Goal: Contribute content: Contribute content

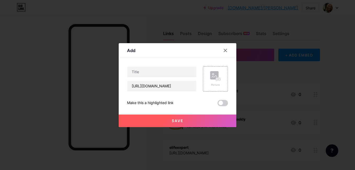
type input "[URL][DOMAIN_NAME]"
click at [147, 74] on input "text" at bounding box center [161, 72] width 69 height 10
paste input "justleahgrwm my amazon holy grails 💕"
drag, startPoint x: 144, startPoint y: 72, endPoint x: 123, endPoint y: 72, distance: 21.4
click at [123, 72] on div "Add Content YouTube Play YouTube video without leaving your page. ADD Vimeo Pla…" at bounding box center [178, 85] width 118 height 84
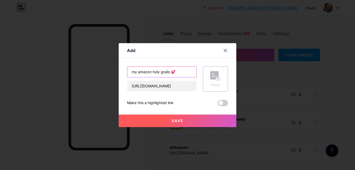
type input "my amazon holy grails 💕"
click at [216, 82] on div "Picture" at bounding box center [215, 79] width 10 height 16
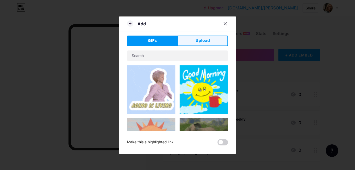
click at [193, 43] on button "Upload" at bounding box center [202, 41] width 50 height 10
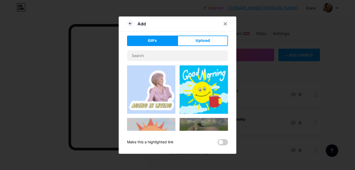
click at [193, 43] on div "Add GIFs Upload Content YouTube Play YouTube video without leaving your page. A…" at bounding box center [178, 84] width 118 height 137
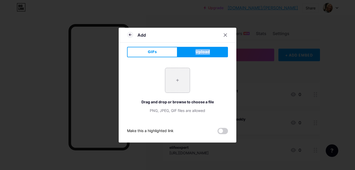
drag, startPoint x: 193, startPoint y: 43, endPoint x: 178, endPoint y: 77, distance: 38.0
click at [178, 77] on input "file" at bounding box center [177, 80] width 25 height 25
type input "C:\fakepath\61v6gT5uRgL._CR0,0,672,672_._US500_SCLZZZZZZZ_.jpg"
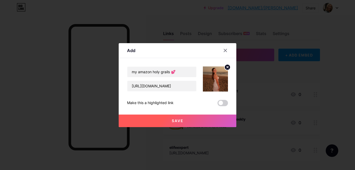
click at [172, 120] on span "Save" at bounding box center [178, 120] width 12 height 4
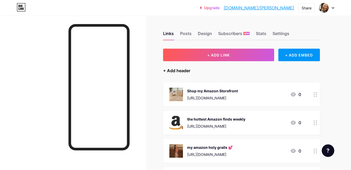
click at [186, 71] on div "+ Add header" at bounding box center [176, 70] width 27 height 6
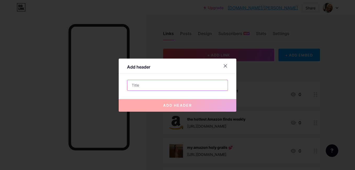
click at [148, 82] on input "text" at bounding box center [177, 85] width 100 height 10
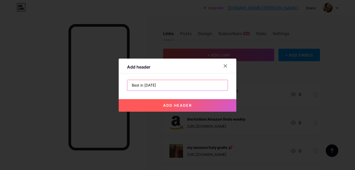
type input "Best in [DATE]"
click at [227, 97] on div "add header" at bounding box center [178, 101] width 118 height 21
click at [180, 104] on span "add header" at bounding box center [177, 105] width 29 height 4
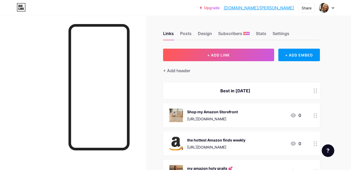
click at [316, 91] on circle at bounding box center [315, 90] width 1 height 1
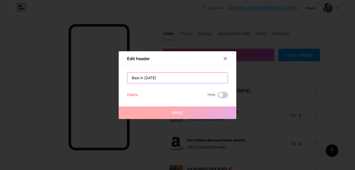
click at [162, 80] on input "Best in [DATE]" at bounding box center [177, 78] width 100 height 10
paste input "justleahgrwm my amazon holy grails 💕"
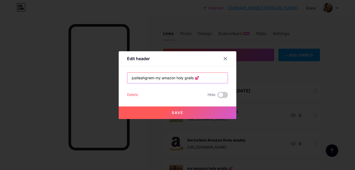
drag, startPoint x: 154, startPoint y: 79, endPoint x: 121, endPoint y: 75, distance: 32.6
click at [121, 75] on div "Edit header justleahgrwm my amazon holy grails 💕 Delete Hide Save" at bounding box center [178, 85] width 118 height 68
type input "my amazon holy grails 💕"
click at [174, 113] on span "Save" at bounding box center [178, 112] width 12 height 4
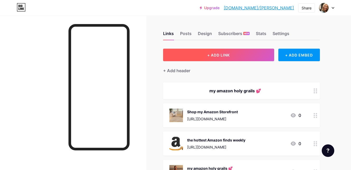
click at [222, 58] on button "+ ADD LINK" at bounding box center [218, 55] width 111 height 13
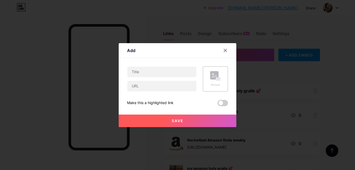
click at [140, 92] on div "Picture Make this a highlighted link Save" at bounding box center [177, 86] width 101 height 40
click at [139, 87] on input "text" at bounding box center [161, 86] width 69 height 10
paste input "[URL][DOMAIN_NAME]"
type input "[URL][DOMAIN_NAME]"
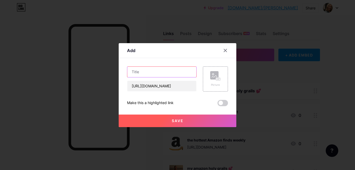
click at [154, 71] on input "text" at bounding box center [161, 72] width 69 height 10
paste input "MakeMeChic Women's Mock Neck Long Sleeve"
type input "MakeMeChic Women's Mock Neck Long Sleeve"
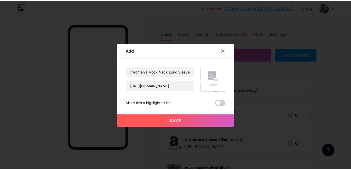
scroll to position [0, 0]
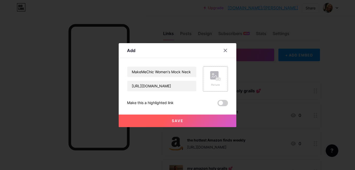
click at [212, 74] on rect at bounding box center [214, 75] width 8 height 8
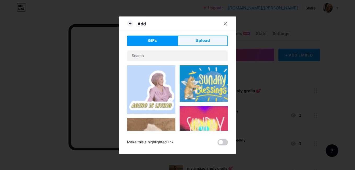
click at [198, 42] on span "Upload" at bounding box center [202, 40] width 14 height 5
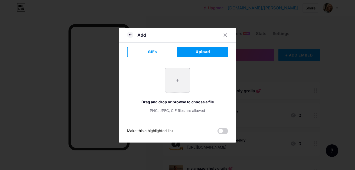
click at [168, 82] on input "file" at bounding box center [177, 80] width 25 height 25
type input "C:\fakepath\61-322QkCaL._AC_SY741_.jpg"
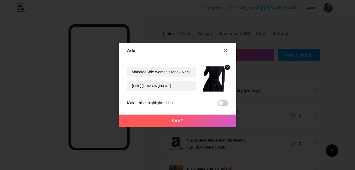
click at [172, 121] on span "Save" at bounding box center [178, 120] width 12 height 4
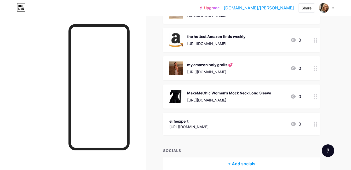
scroll to position [131, 0]
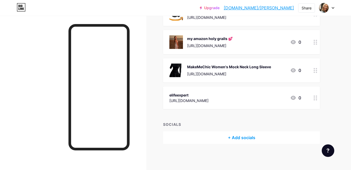
click at [239, 139] on div "+ Add socials" at bounding box center [241, 137] width 157 height 13
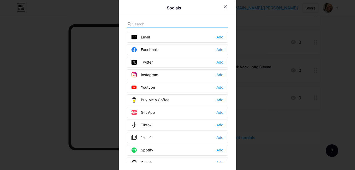
click at [152, 75] on div "Instagram" at bounding box center [144, 74] width 27 height 5
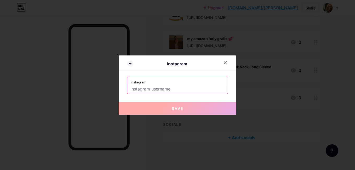
click at [146, 86] on input "text" at bounding box center [177, 89] width 94 height 9
paste input "[URL][DOMAIN_NAME]"
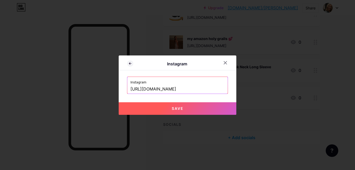
click at [176, 109] on span "Save" at bounding box center [178, 108] width 12 height 4
type input "[URL][DOMAIN_NAME][DOMAIN_NAME]"
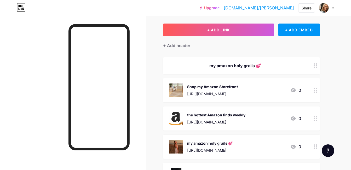
scroll to position [24, 0]
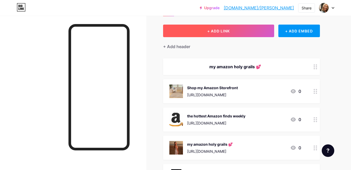
click at [224, 30] on span "+ ADD LINK" at bounding box center [218, 31] width 22 height 4
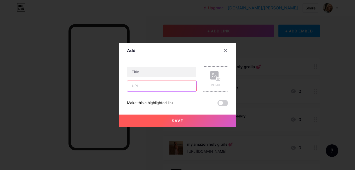
click at [144, 84] on input "text" at bounding box center [161, 86] width 69 height 10
paste input "[URL][DOMAIN_NAME]"
type input "[URL][DOMAIN_NAME]"
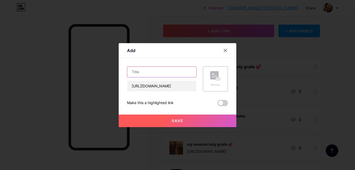
click at [149, 71] on input "text" at bounding box center [161, 72] width 69 height 10
paste input "amazon storefront 📦"
type input "amazon storefront 📦"
click at [210, 79] on rect at bounding box center [214, 75] width 8 height 8
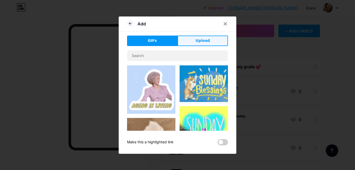
click at [198, 41] on span "Upload" at bounding box center [202, 40] width 14 height 5
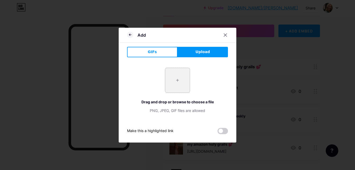
click at [177, 77] on input "file" at bounding box center [177, 80] width 25 height 25
type input "C:\fakepath\71Epzx+lv2L._AC_SX679_.jpg"
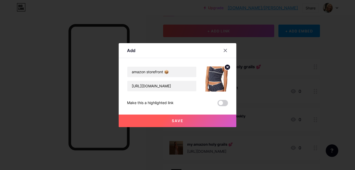
click at [173, 119] on span "Save" at bounding box center [178, 120] width 12 height 4
